Goal: Task Accomplishment & Management: Use online tool/utility

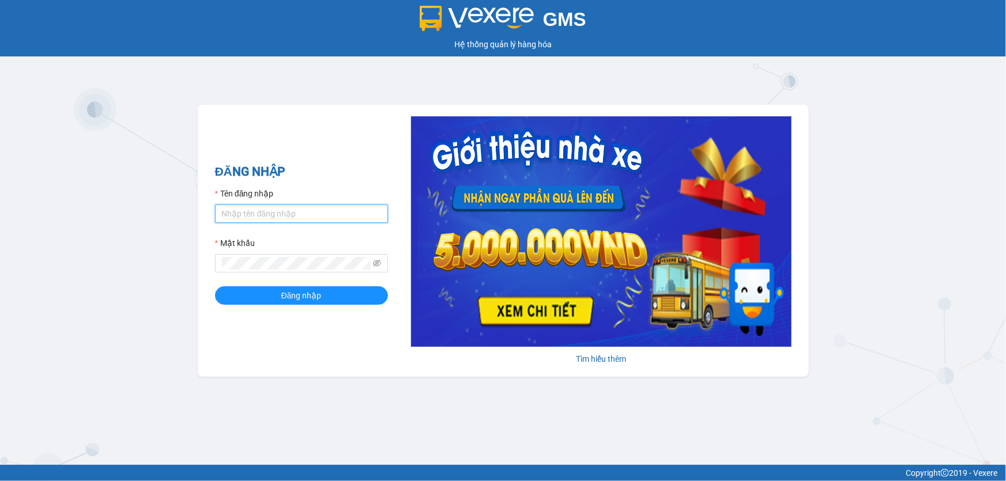
click at [294, 209] on input "Tên đăng nhập" at bounding box center [301, 214] width 173 height 18
type input "hoa1.ct"
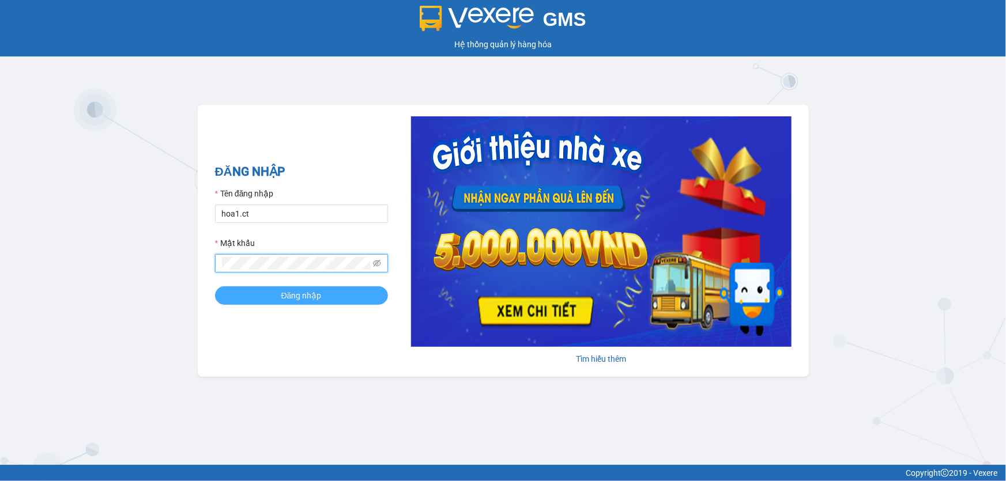
click at [281, 295] on span "Đăng nhập" at bounding box center [301, 295] width 40 height 13
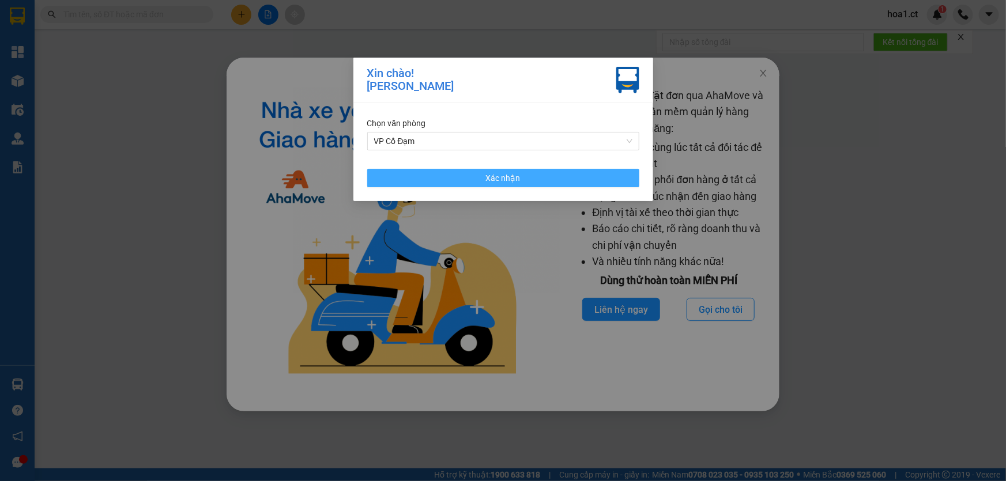
click at [500, 178] on span "Xác nhận" at bounding box center [503, 178] width 35 height 13
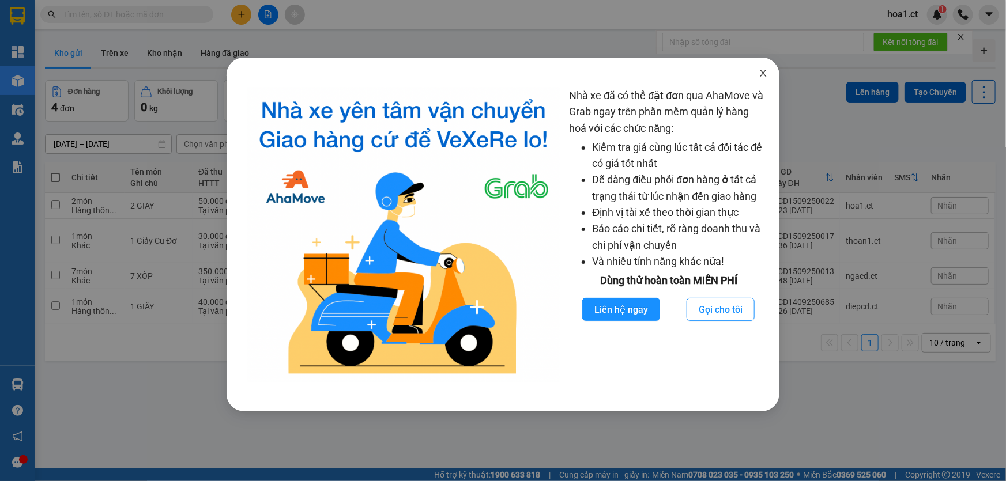
click at [766, 75] on icon "close" at bounding box center [763, 73] width 9 height 9
